Goal: Task Accomplishment & Management: Manage account settings

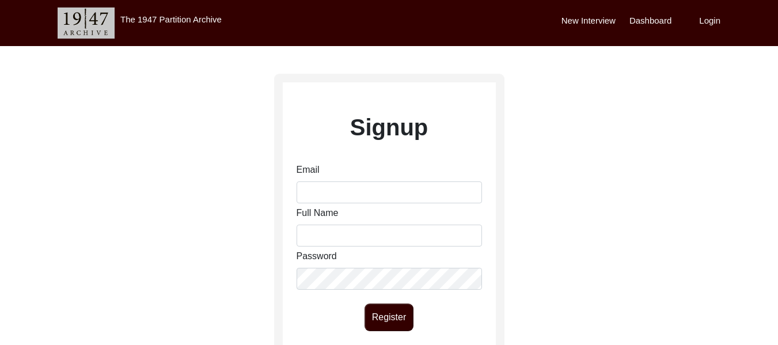
click at [321, 170] on div "Email" at bounding box center [389, 183] width 185 height 40
click at [329, 195] on input "Email" at bounding box center [389, 192] width 185 height 22
click at [339, 196] on input "Email" at bounding box center [389, 192] width 185 height 22
click at [706, 23] on label "Login" at bounding box center [709, 20] width 21 height 13
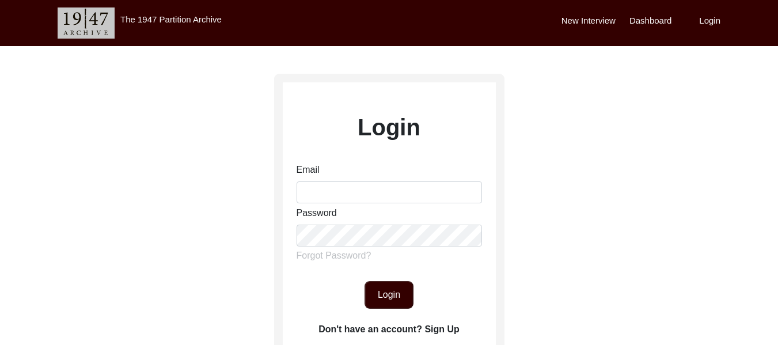
click at [343, 177] on div "Email" at bounding box center [389, 183] width 185 height 40
click at [329, 189] on input "Email" at bounding box center [389, 192] width 185 height 22
click at [652, 20] on label "Dashboard" at bounding box center [651, 20] width 42 height 13
click at [706, 22] on label "Login" at bounding box center [709, 20] width 21 height 13
click at [347, 213] on div "Password" at bounding box center [389, 226] width 185 height 40
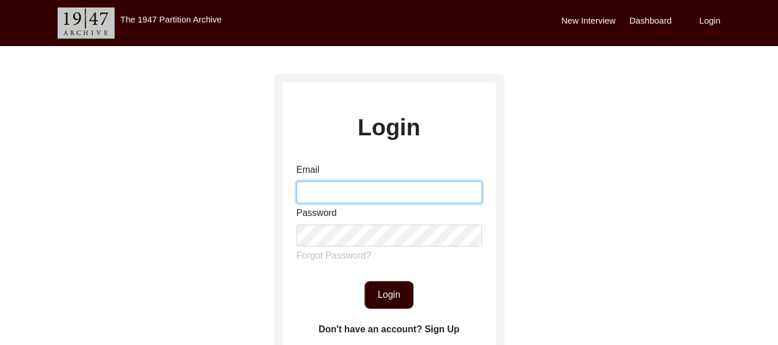
click at [327, 183] on input "Email" at bounding box center [389, 192] width 185 height 22
type input "[EMAIL_ADDRESS][DOMAIN_NAME]"
drag, startPoint x: 441, startPoint y: 189, endPoint x: 286, endPoint y: 181, distance: 155.1
click at [286, 181] on form "Email [EMAIL_ADDRESS][DOMAIN_NAME] Password Forgot Password? Login" at bounding box center [389, 236] width 213 height 146
type input "[EMAIL_ADDRESS][DOMAIN_NAME]"
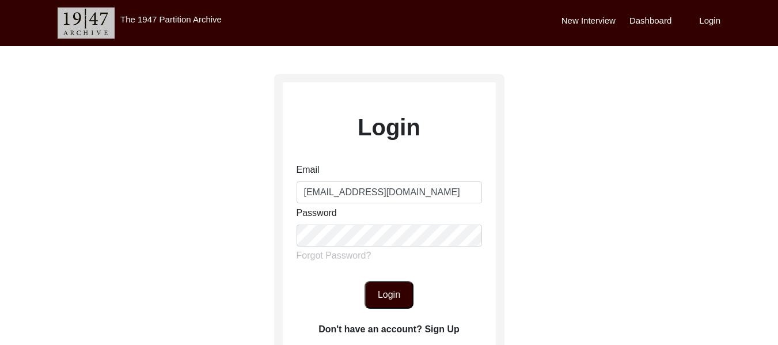
click at [380, 291] on button "Login" at bounding box center [389, 295] width 49 height 28
click at [290, 234] on form "Email [EMAIL_ADDRESS][DOMAIN_NAME] Password Forgot Password? Login" at bounding box center [389, 236] width 213 height 146
click at [395, 294] on button "Login" at bounding box center [389, 295] width 49 height 28
click at [397, 298] on button "Login" at bounding box center [389, 295] width 49 height 28
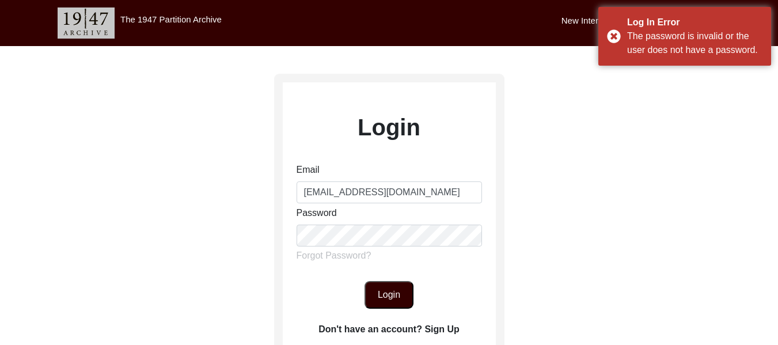
click at [579, 175] on div "Login Email [EMAIL_ADDRESS][DOMAIN_NAME] Password Forgot Password? Login Don't …" at bounding box center [389, 255] width 778 height 419
click at [614, 37] on div "Log In Error The password is invalid or the user does not have a password." at bounding box center [684, 36] width 173 height 59
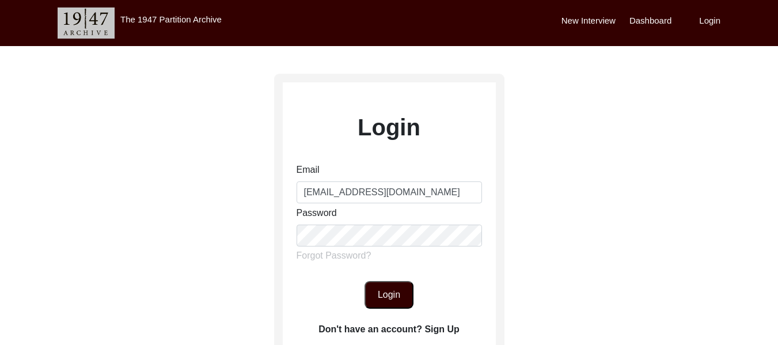
click at [598, 18] on label "New Interview" at bounding box center [589, 20] width 54 height 13
click at [638, 18] on label "Dashboard" at bounding box center [651, 20] width 42 height 13
click at [292, 235] on form "Email [EMAIL_ADDRESS][DOMAIN_NAME] Password Forgot Password? Login" at bounding box center [389, 236] width 213 height 146
click at [385, 301] on button "Login" at bounding box center [389, 295] width 49 height 28
click at [389, 299] on button "Login" at bounding box center [389, 295] width 49 height 28
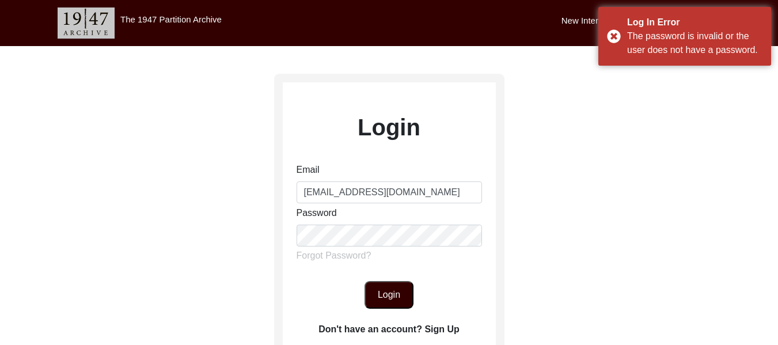
click at [350, 257] on label "Forgot Password?" at bounding box center [334, 256] width 75 height 14
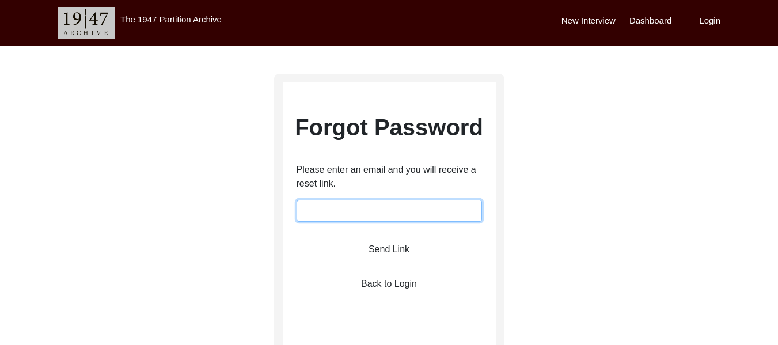
click at [346, 208] on input "email" at bounding box center [389, 211] width 185 height 22
click at [381, 283] on label "Back to Login" at bounding box center [389, 284] width 56 height 14
